Goal: Information Seeking & Learning: Find specific fact

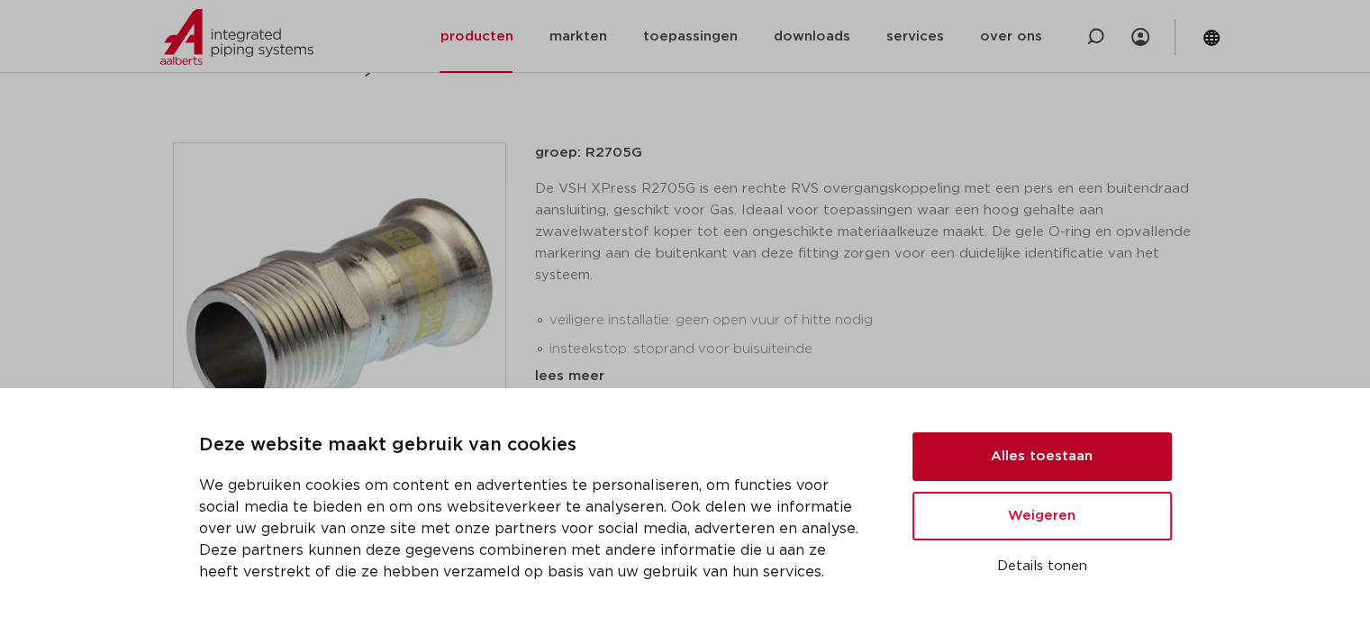
click at [1055, 449] on button "Alles toestaan" at bounding box center [1041, 456] width 259 height 49
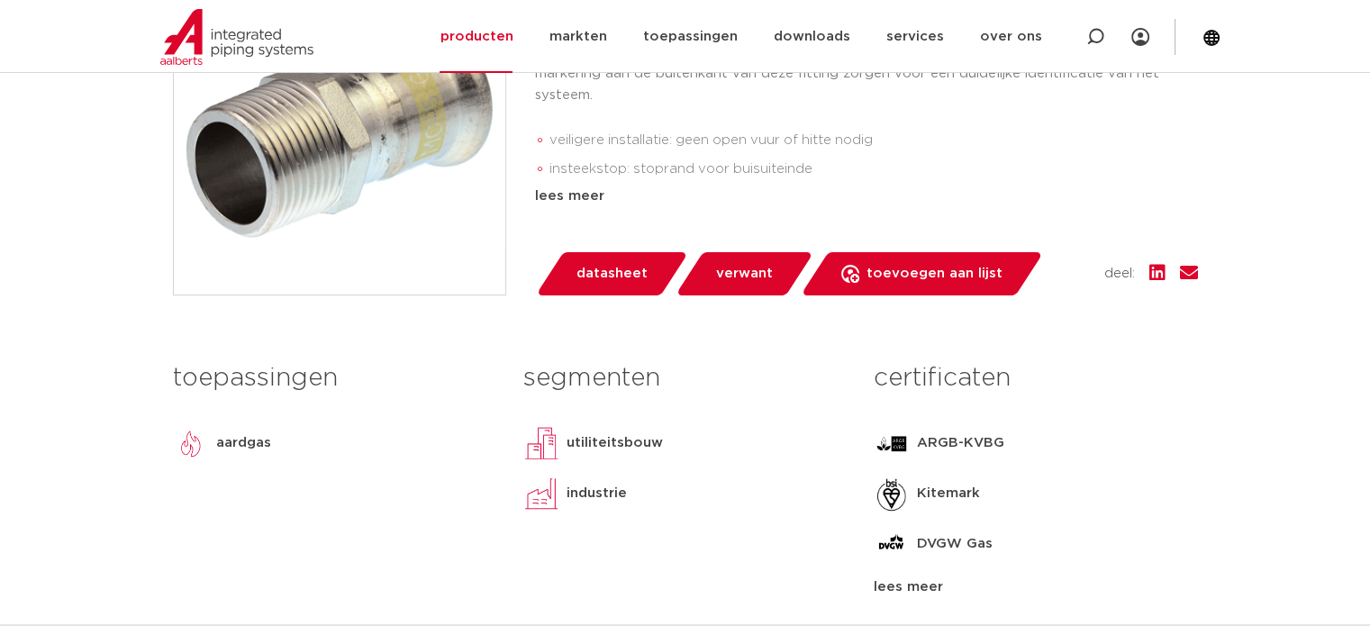
scroll to position [360, 0]
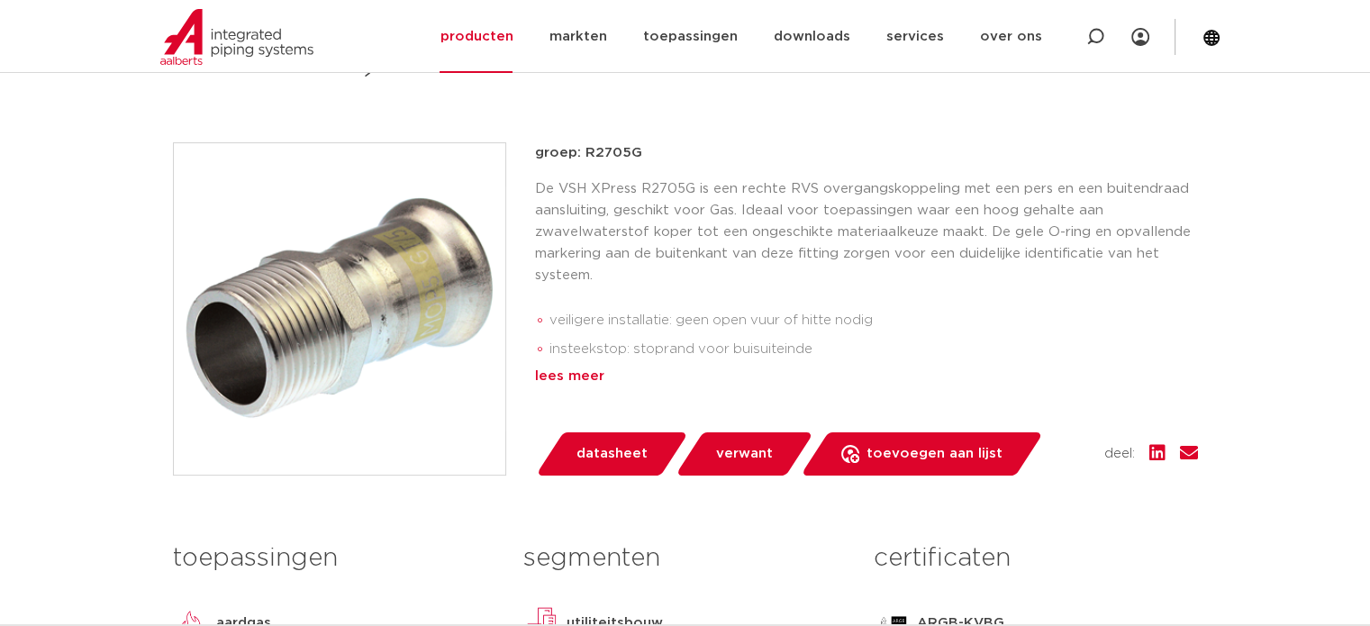
click at [555, 379] on div "lees meer" at bounding box center [866, 377] width 663 height 22
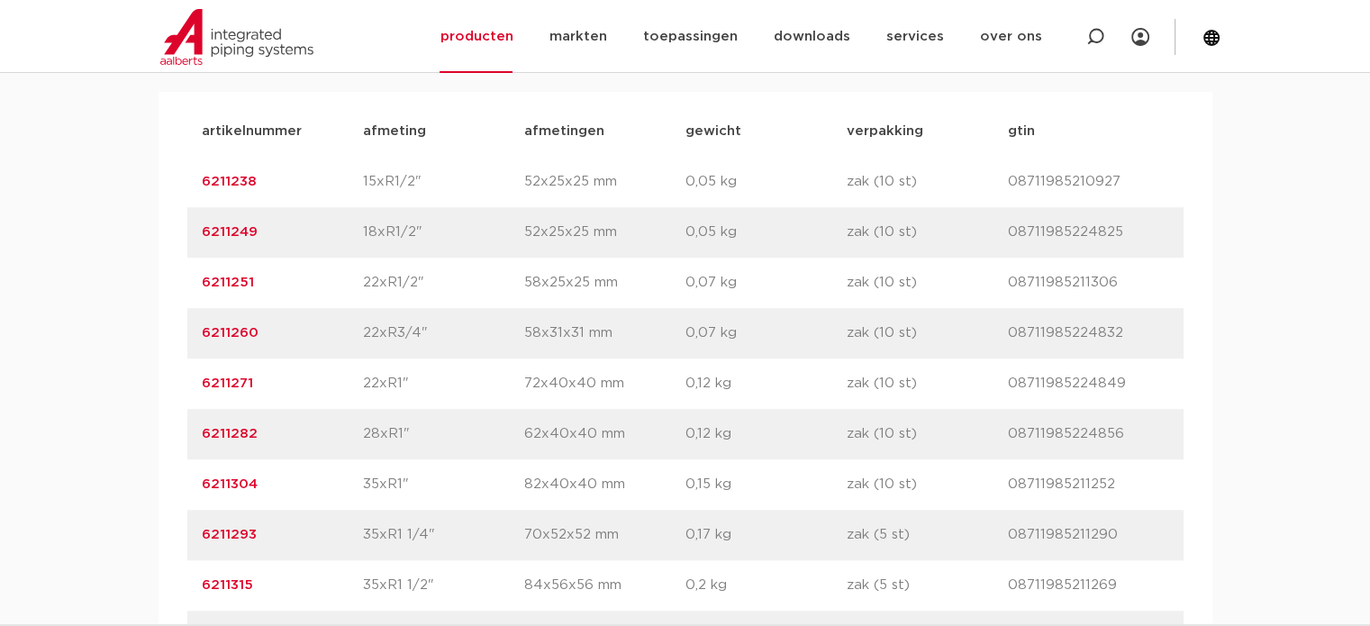
scroll to position [1351, 0]
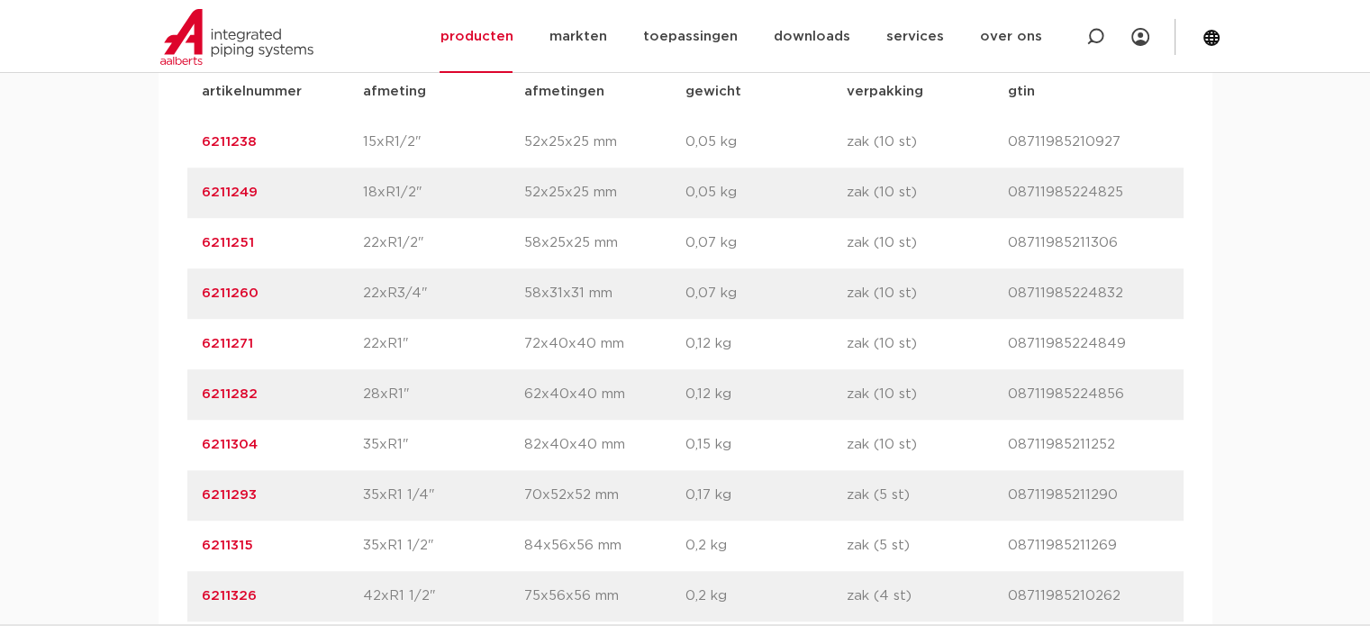
drag, startPoint x: 200, startPoint y: 392, endPoint x: 257, endPoint y: 385, distance: 57.1
click at [257, 385] on div "artikelnummer 6211282 afmeting 28xR1" [GEOGRAPHIC_DATA] 62x40x40 mm gewicht 0,1…" at bounding box center [685, 394] width 996 height 50
click at [150, 367] on div "assortiment [GEOGRAPHIC_DATA] specificaties downloads ETIM sustainability verwa…" at bounding box center [685, 351] width 1370 height 874
drag, startPoint x: 198, startPoint y: 339, endPoint x: 251, endPoint y: 349, distance: 54.0
click at [251, 349] on div "artikelnummer 6211271 afmeting 22xR1" [GEOGRAPHIC_DATA] 72x40x40 mm gewicht 0,1…" at bounding box center [685, 344] width 996 height 50
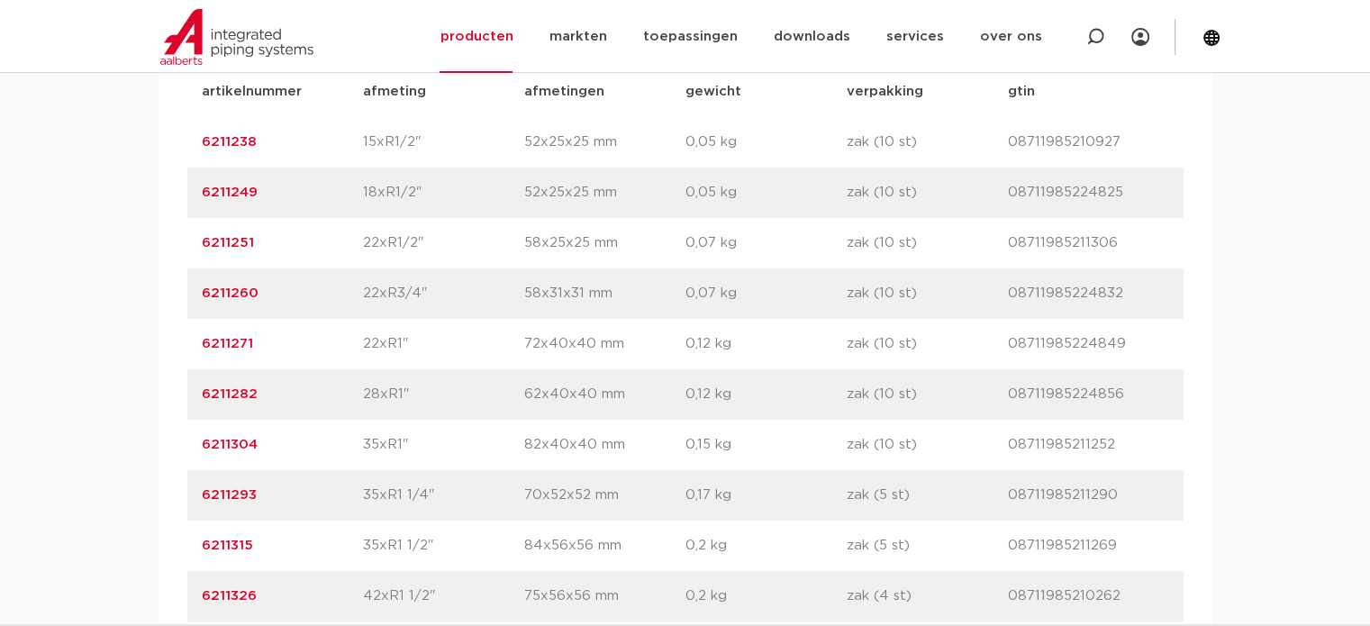
copy link "6211271"
